Goal: Navigation & Orientation: Understand site structure

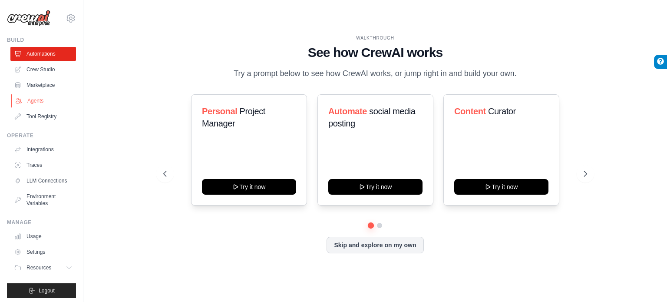
click at [36, 99] on link "Agents" at bounding box center [44, 101] width 66 height 14
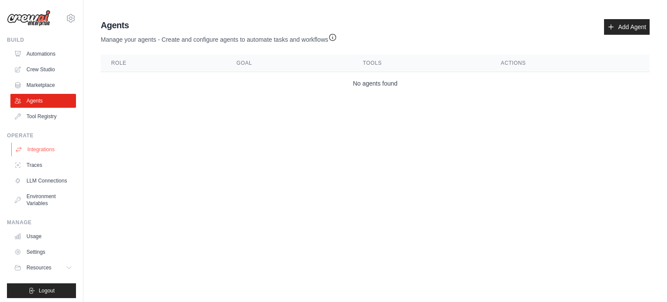
click at [38, 149] on link "Integrations" at bounding box center [44, 149] width 66 height 14
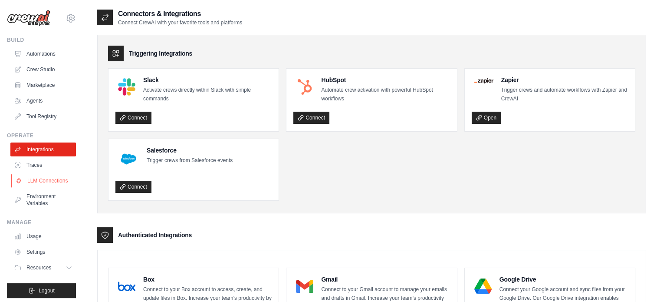
click at [33, 179] on link "LLM Connections" at bounding box center [44, 181] width 66 height 14
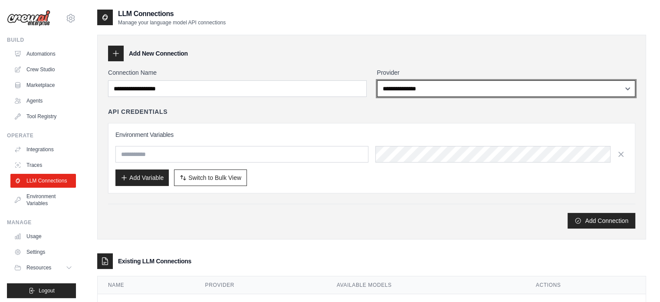
click at [411, 92] on select "**********" at bounding box center [506, 88] width 259 height 16
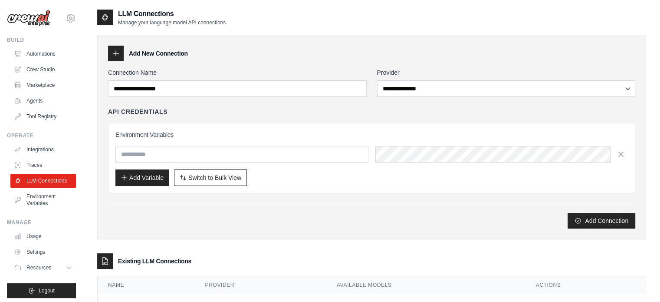
click at [270, 244] on div "**********" at bounding box center [371, 171] width 549 height 291
click at [43, 208] on link "Environment Variables" at bounding box center [44, 199] width 66 height 21
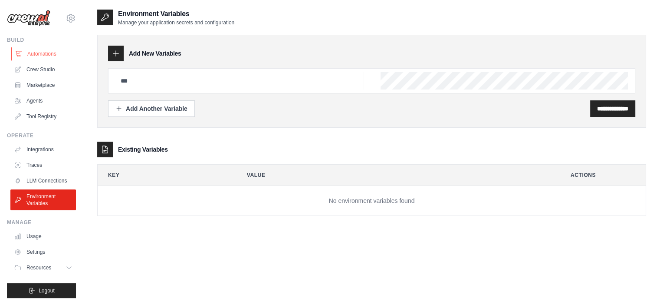
click at [40, 52] on link "Automations" at bounding box center [44, 54] width 66 height 14
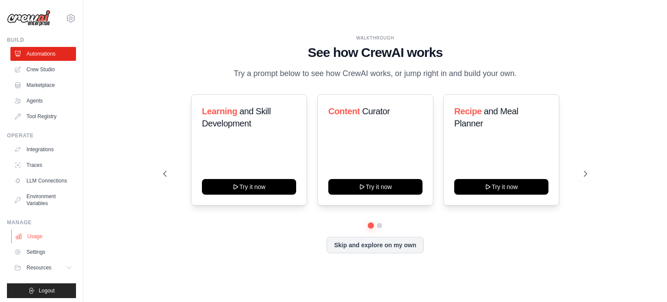
click at [36, 243] on link "Usage" at bounding box center [44, 236] width 66 height 14
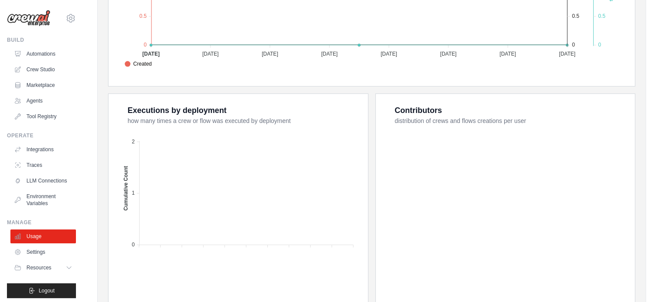
scroll to position [306, 0]
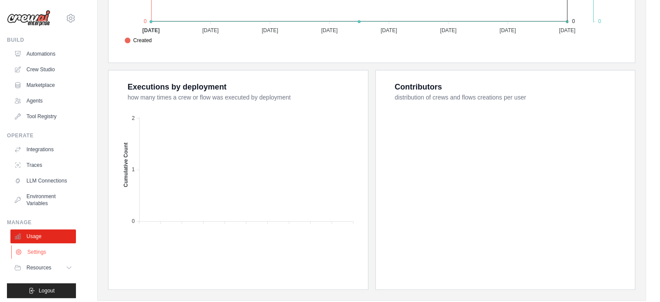
click at [43, 259] on link "Settings" at bounding box center [44, 252] width 66 height 14
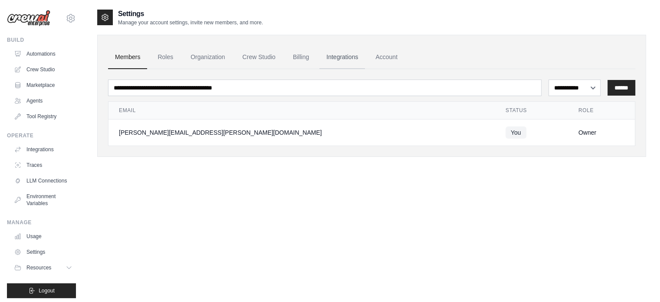
click at [344, 57] on link "Integrations" at bounding box center [342, 57] width 46 height 23
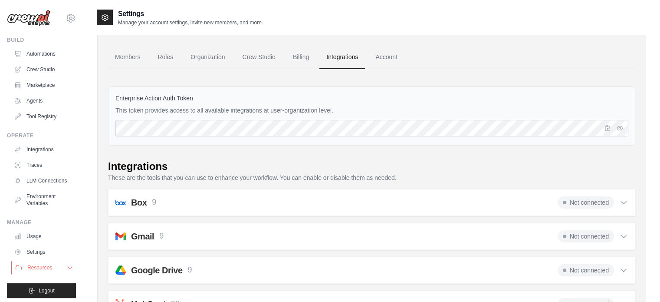
click at [34, 271] on span "Resources" at bounding box center [39, 267] width 25 height 7
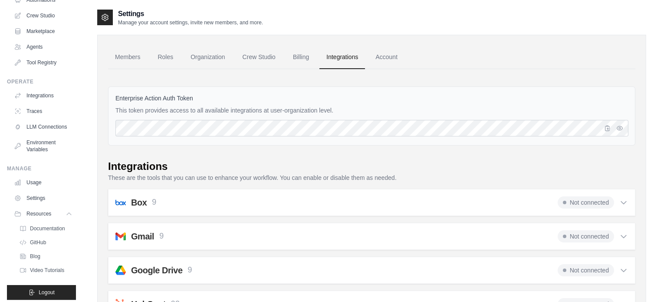
scroll to position [65, 0]
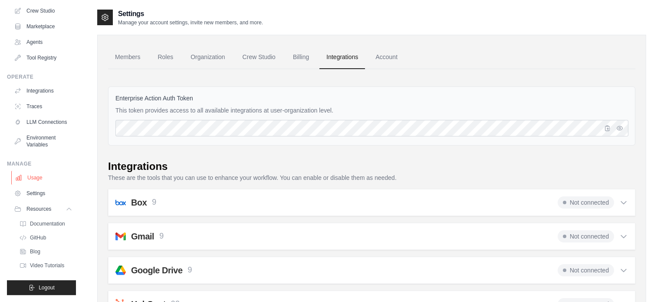
click at [38, 176] on link "Usage" at bounding box center [44, 178] width 66 height 14
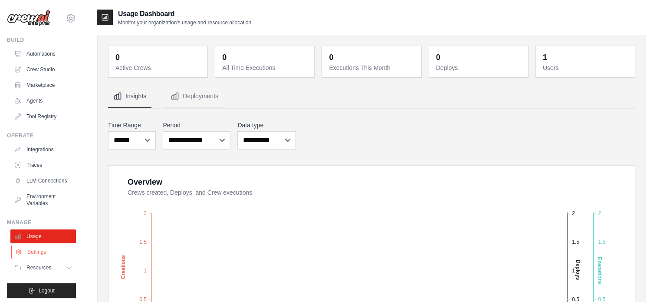
click at [30, 257] on link "Settings" at bounding box center [44, 252] width 66 height 14
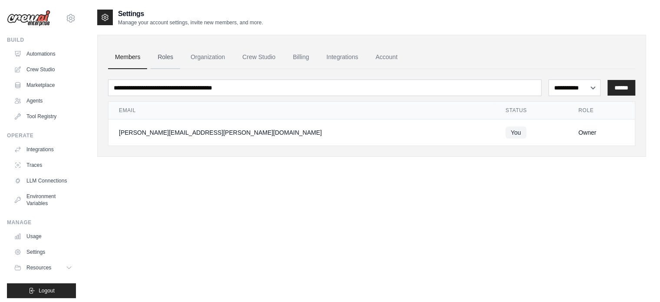
click at [164, 53] on link "Roles" at bounding box center [166, 57] width 30 height 23
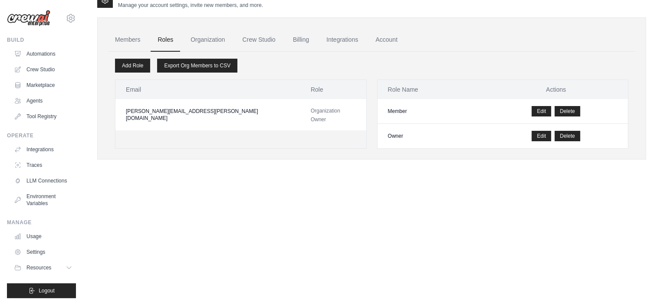
scroll to position [10, 0]
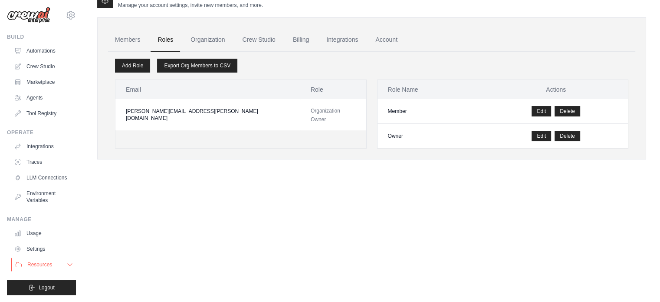
click at [66, 262] on icon at bounding box center [69, 264] width 7 height 7
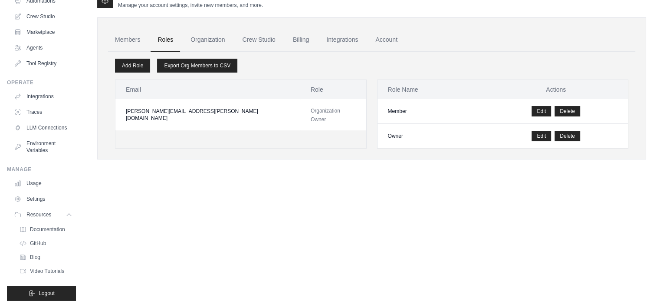
scroll to position [25, 0]
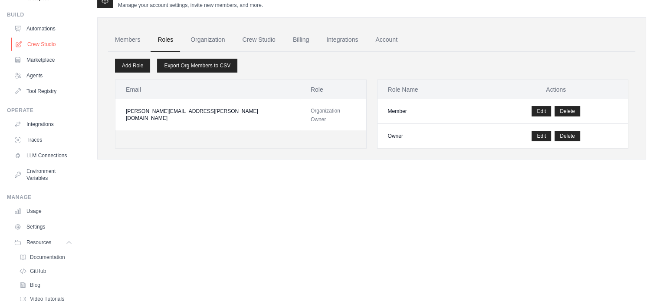
click at [40, 45] on link "Crew Studio" at bounding box center [44, 44] width 66 height 14
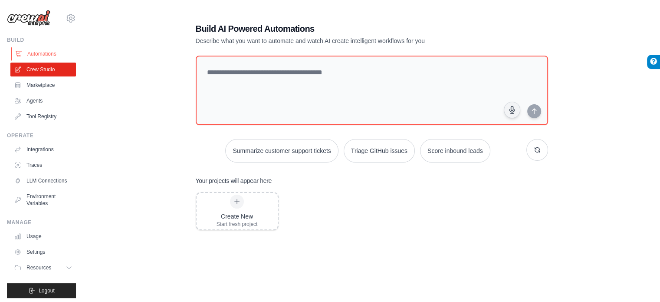
click at [39, 51] on link "Automations" at bounding box center [44, 54] width 66 height 14
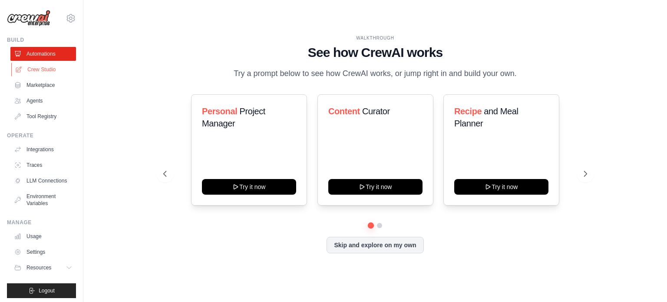
click at [37, 68] on link "Crew Studio" at bounding box center [44, 70] width 66 height 14
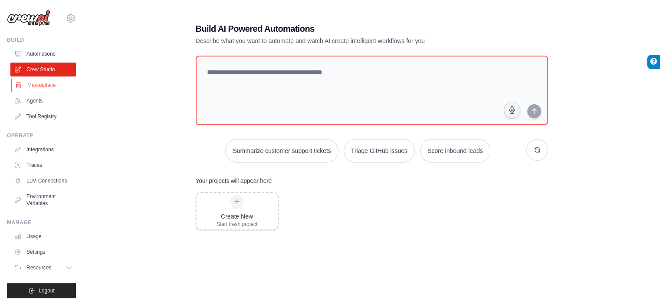
click at [38, 85] on link "Marketplace" at bounding box center [44, 85] width 66 height 14
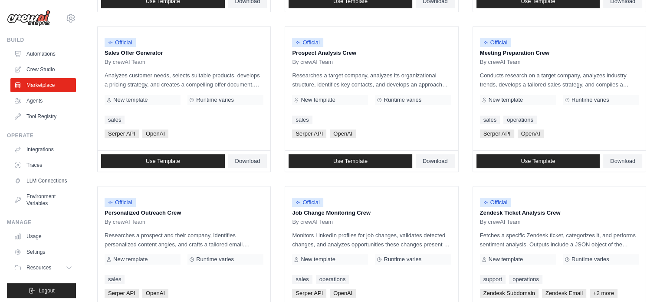
scroll to position [257, 0]
